Goal: Obtain resource: Download file/media

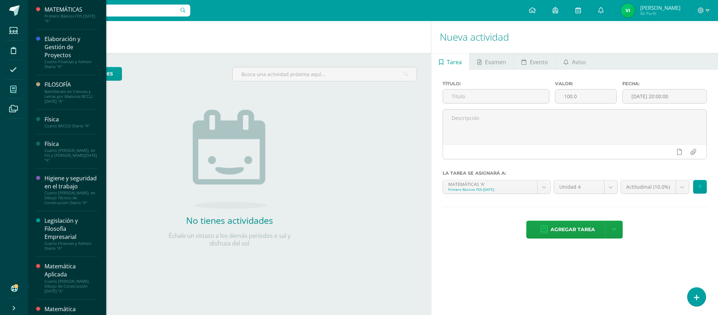
click at [17, 91] on span at bounding box center [14, 89] width 16 height 16
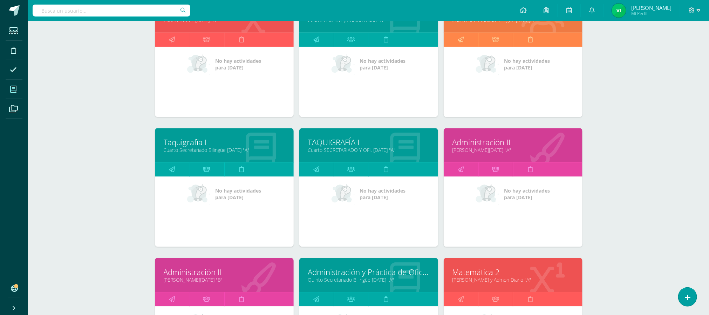
scroll to position [789, 0]
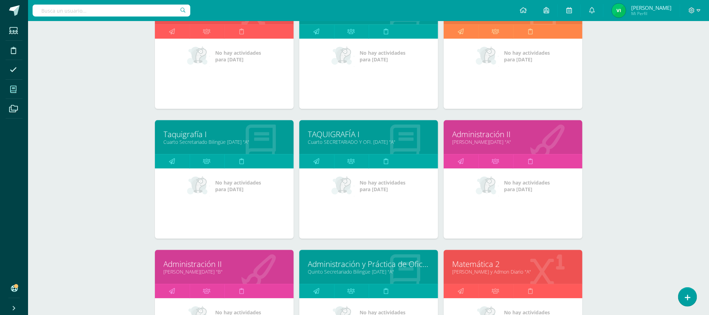
click at [479, 263] on link "Matemática 2" at bounding box center [513, 263] width 121 height 11
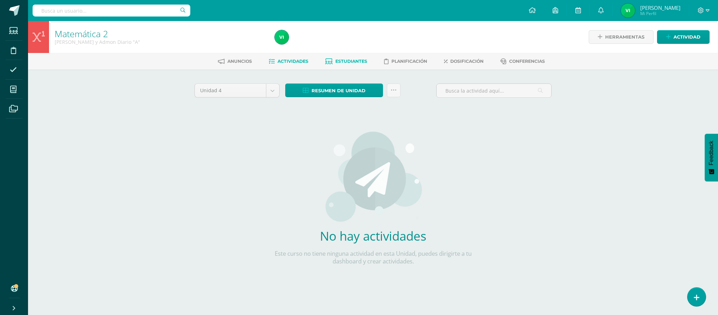
click at [328, 60] on icon at bounding box center [328, 62] width 7 height 6
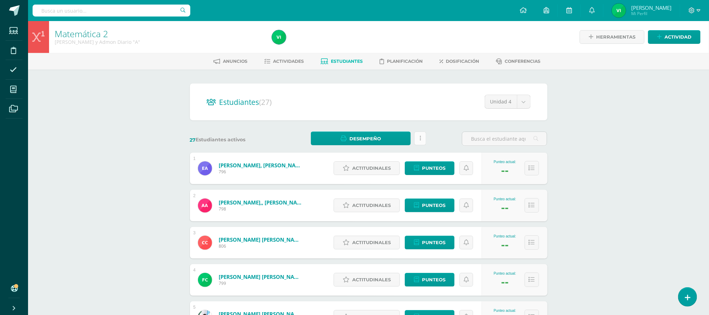
click at [420, 138] on icon at bounding box center [420, 138] width 1 height 6
click at [363, 138] on span "Desempeño" at bounding box center [366, 138] width 32 height 13
click at [370, 114] on link "Descargar como PDF" at bounding box center [361, 113] width 75 height 11
click at [418, 135] on link at bounding box center [420, 138] width 12 height 14
click at [526, 103] on body "Estudiantes Disciplina Asistencia Mis cursos Archivos Soporte Ayuda Reportar un…" at bounding box center [354, 281] width 709 height 563
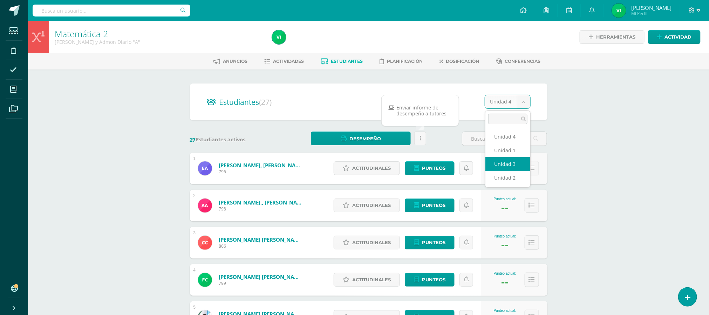
select select "/dashboard/teacher/section/1961/students/?unit=68809"
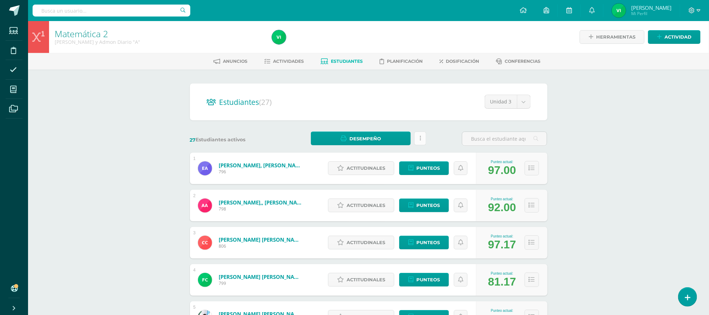
click at [422, 135] on link at bounding box center [420, 138] width 12 height 14
click at [289, 57] on link "Actividades" at bounding box center [284, 61] width 40 height 11
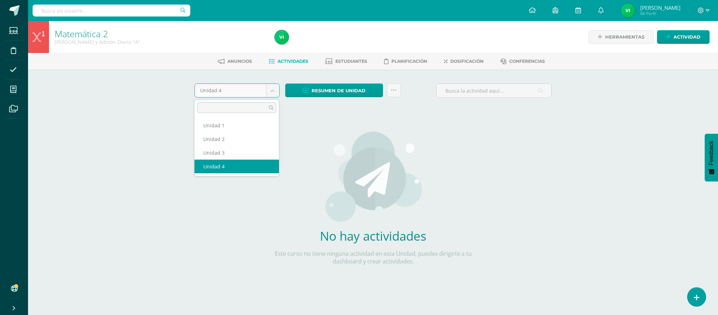
click at [275, 88] on body "Estudiantes Disciplina Asistencia Mis cursos Archivos Soporte Ayuda Reportar un…" at bounding box center [359, 150] width 718 height 301
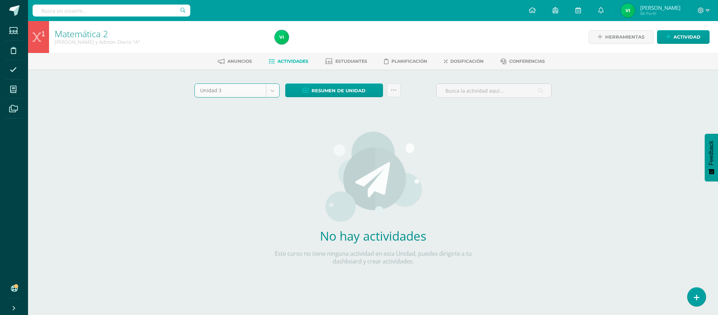
select select "Unidad 3"
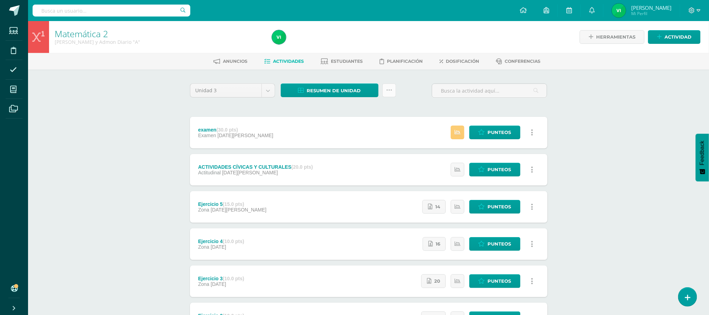
click at [389, 90] on icon at bounding box center [389, 90] width 6 height 6
click at [358, 88] on span "Resumen de unidad" at bounding box center [334, 90] width 54 height 13
click at [346, 68] on link "Descargar como XLS" at bounding box center [329, 65] width 75 height 11
